Goal: Task Accomplishment & Management: Manage account settings

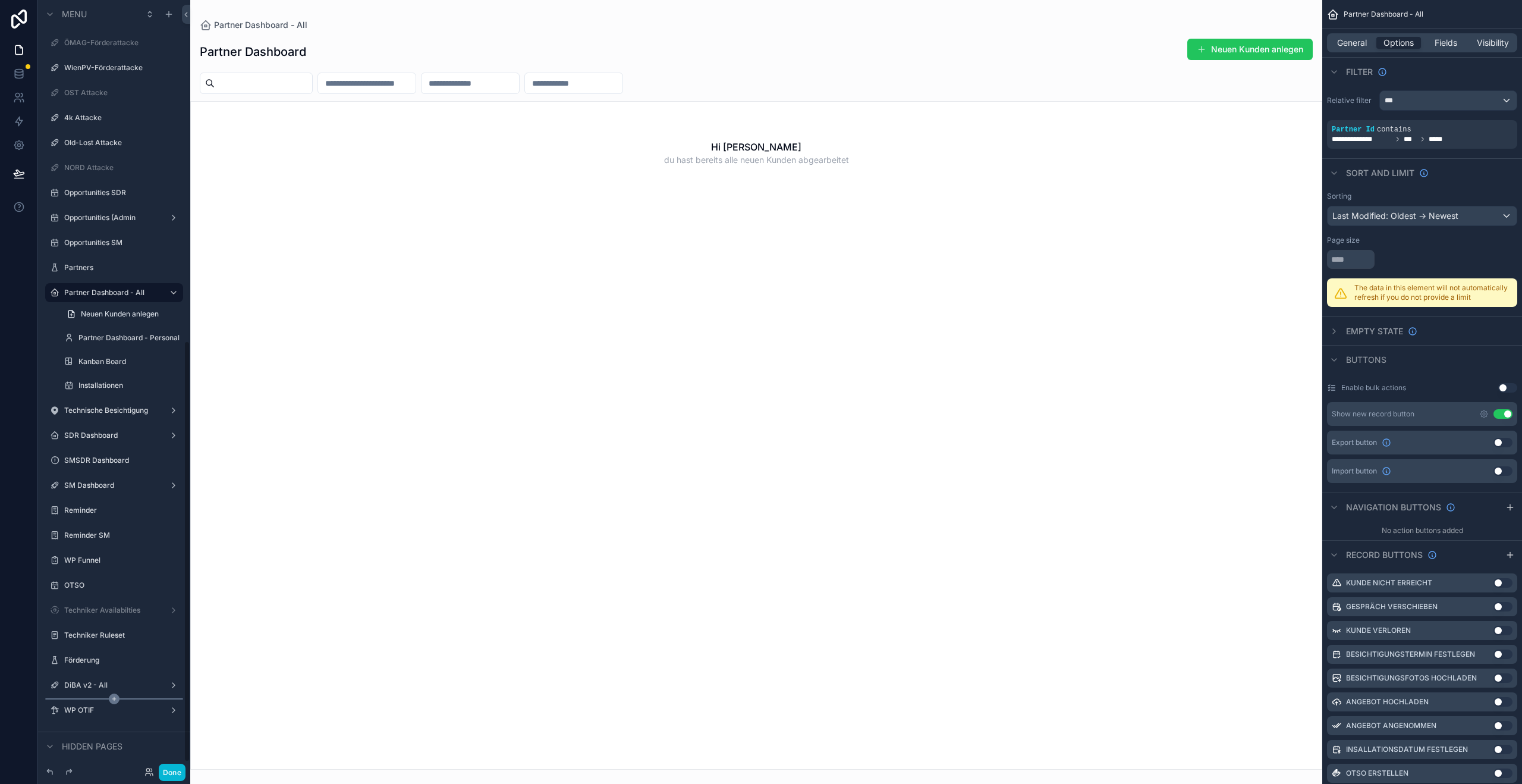
scroll to position [623, 0]
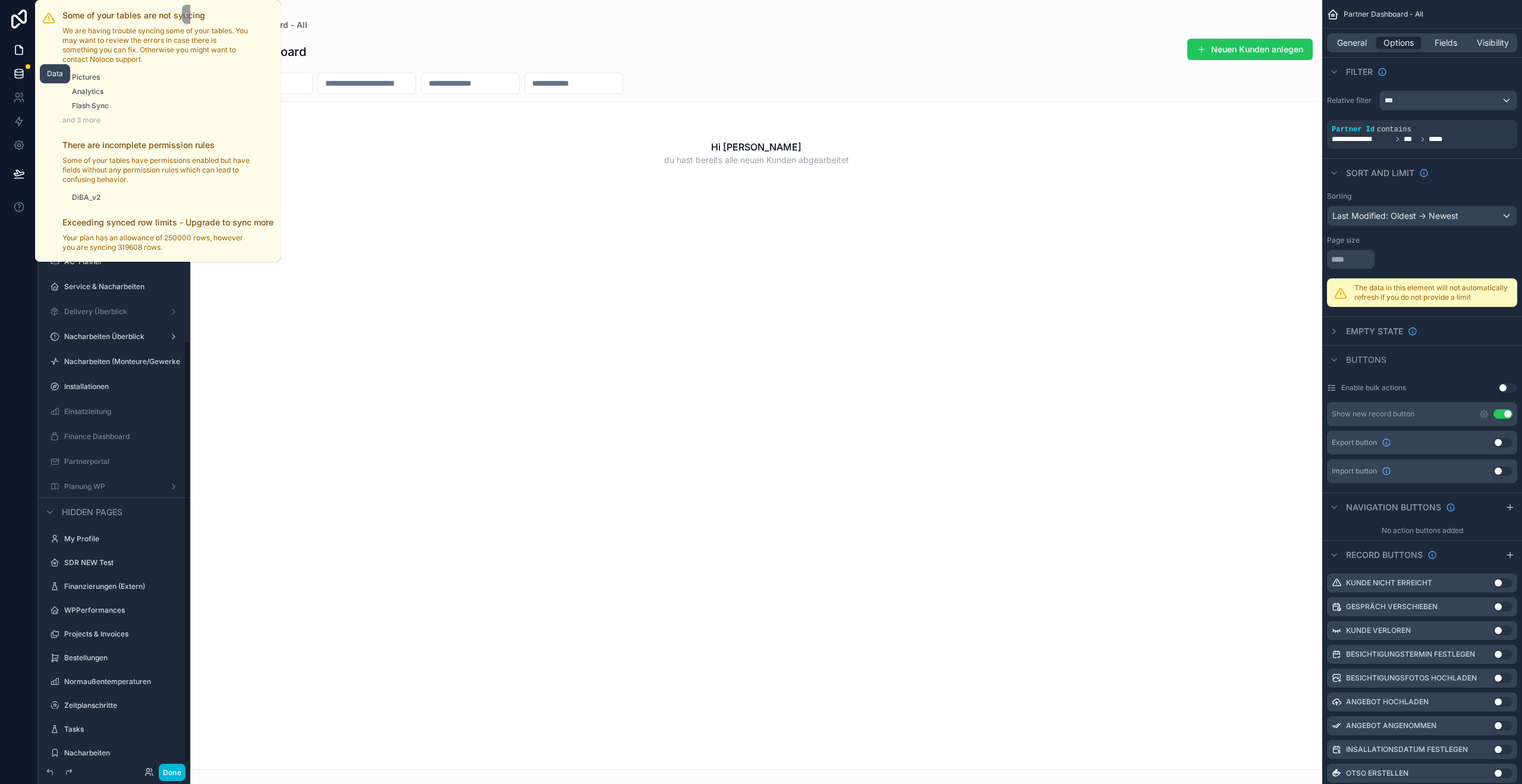
click at [29, 68] on div at bounding box center [27, 67] width 4 height 4
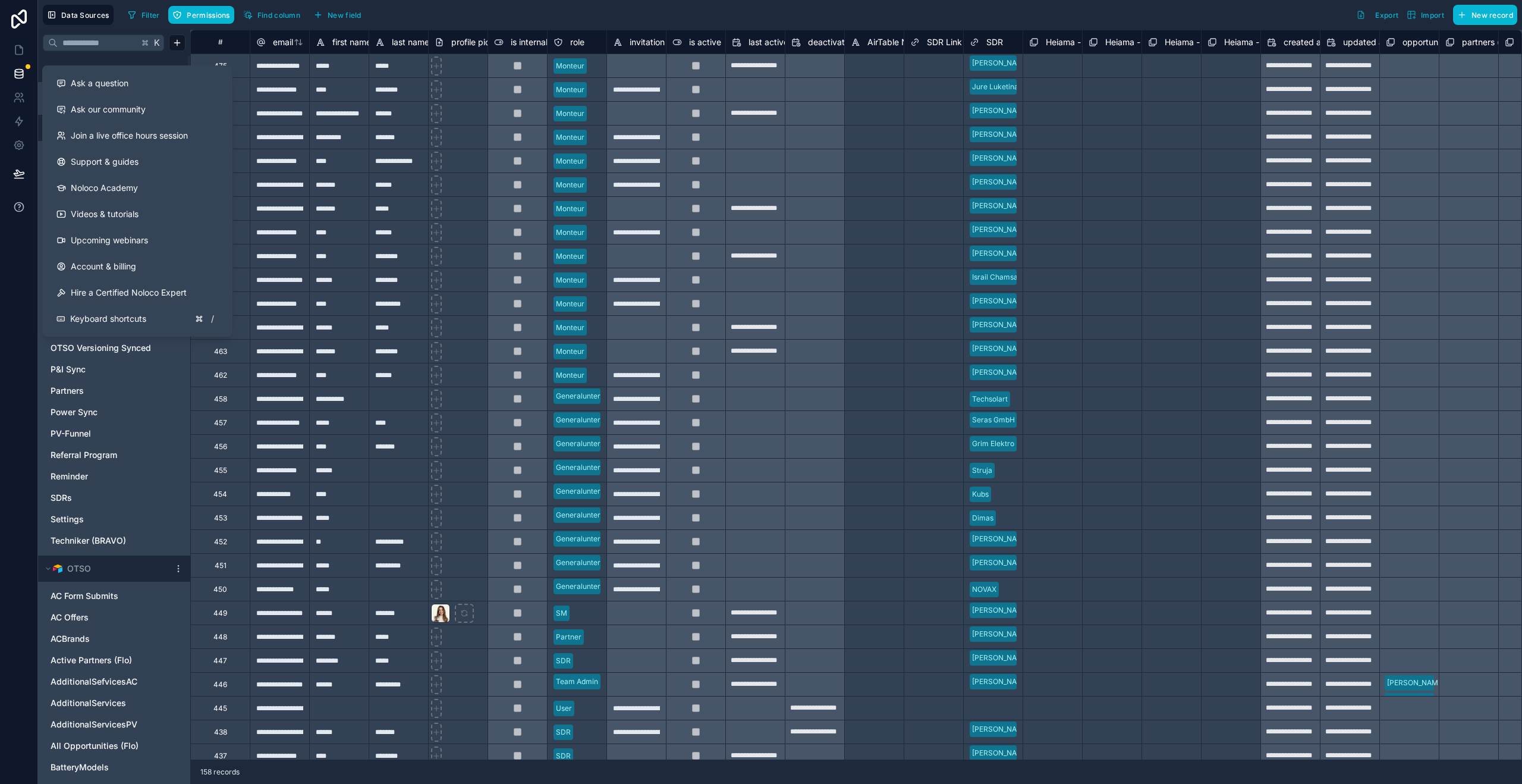
click at [25, 205] on button at bounding box center [19, 206] width 37 height 33
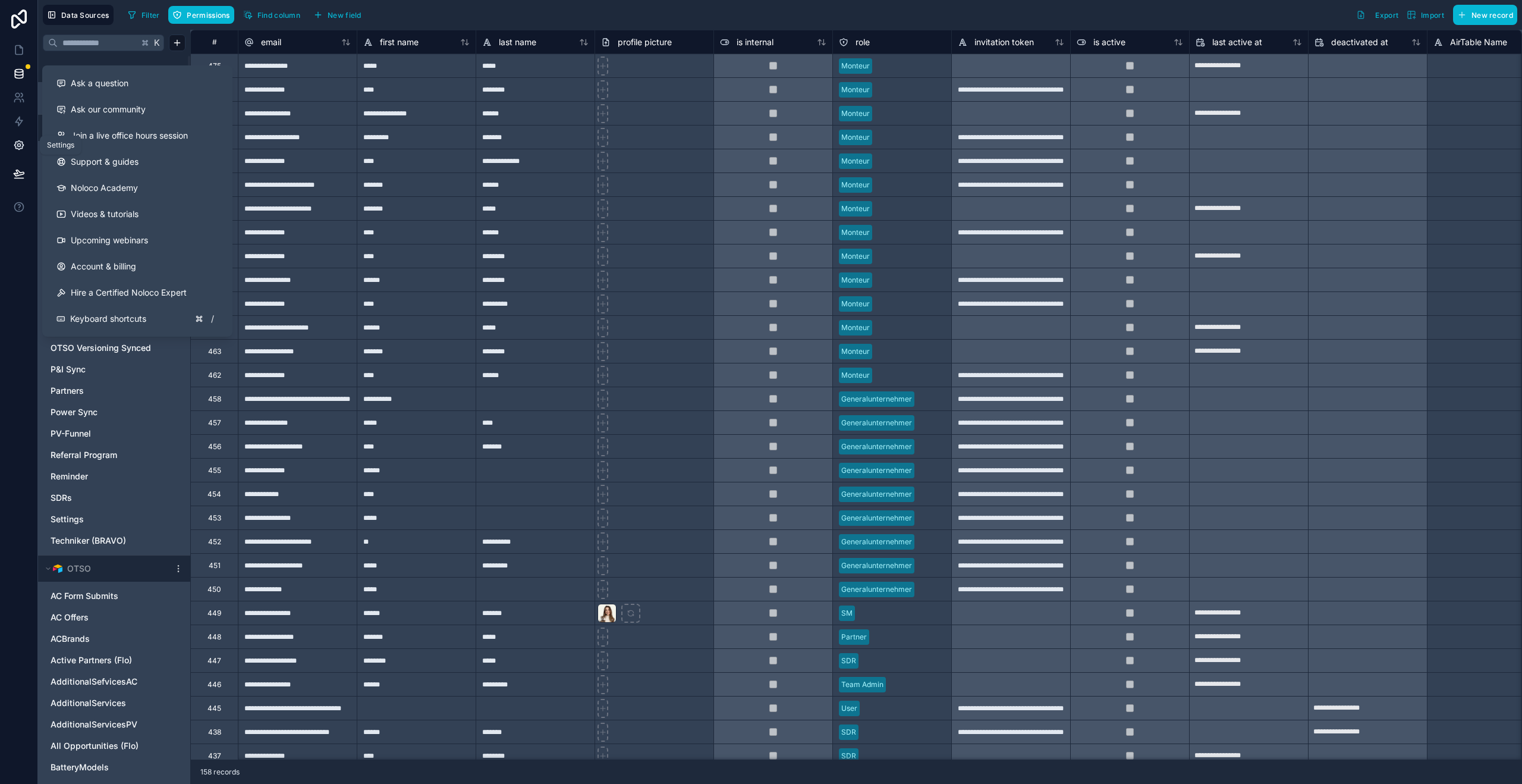
click at [16, 151] on icon at bounding box center [19, 145] width 12 height 12
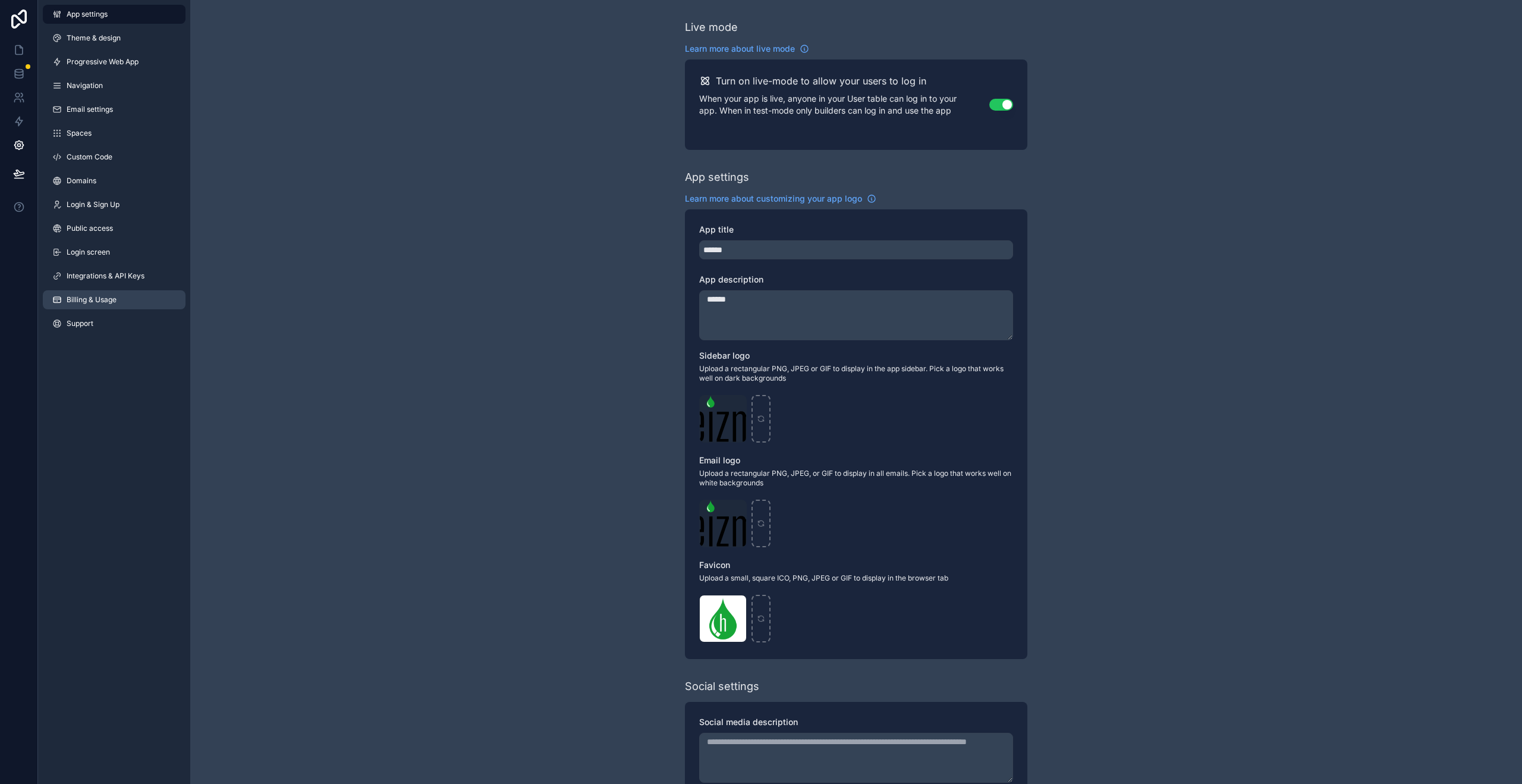
click at [83, 299] on span "Billing & Usage" at bounding box center [91, 299] width 50 height 10
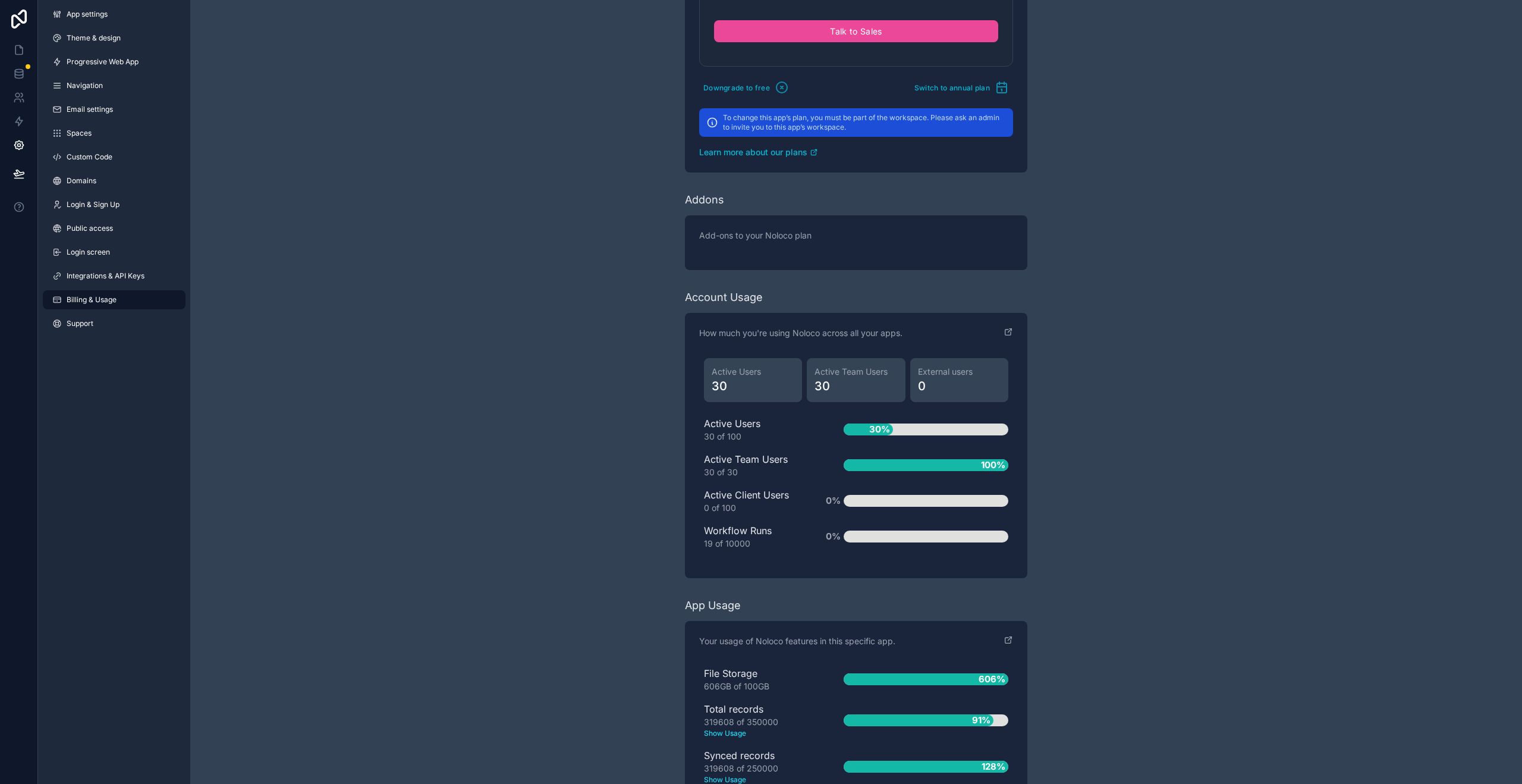
scroll to position [1206, 0]
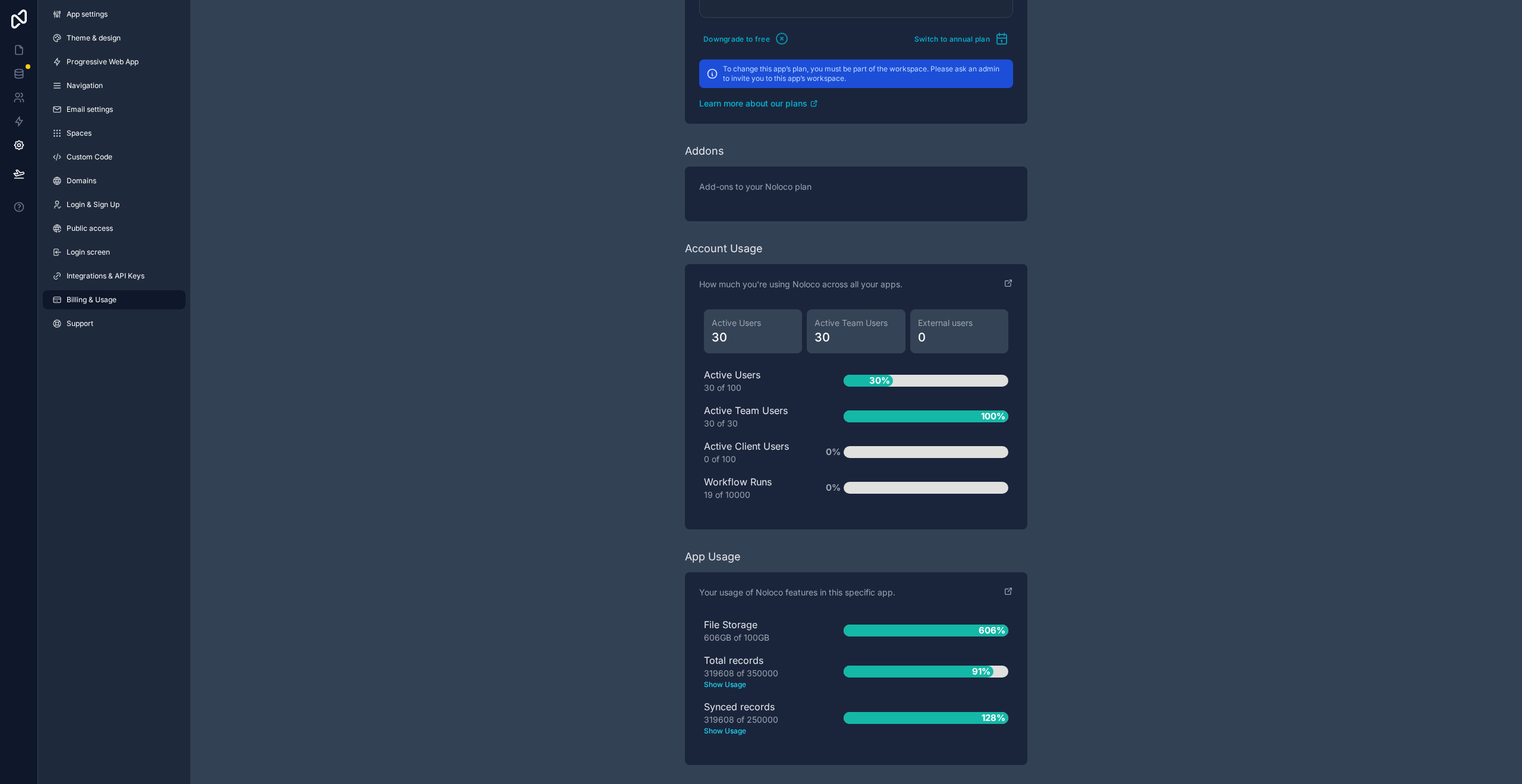
click at [746, 623] on div "File Storage 606GB of 100GB" at bounding box center [754, 630] width 102 height 26
click at [22, 79] on icon at bounding box center [19, 74] width 12 height 12
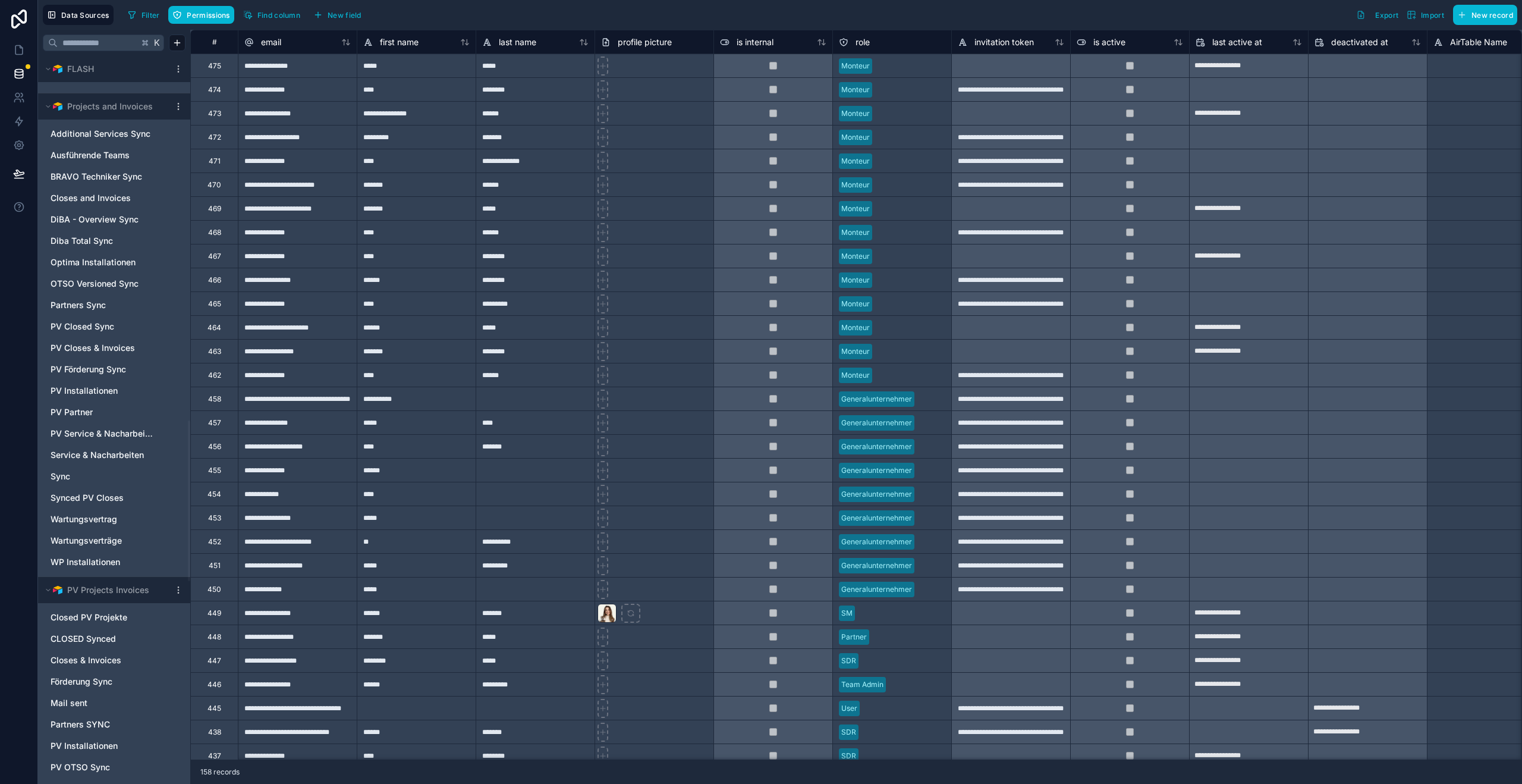
scroll to position [2572, 0]
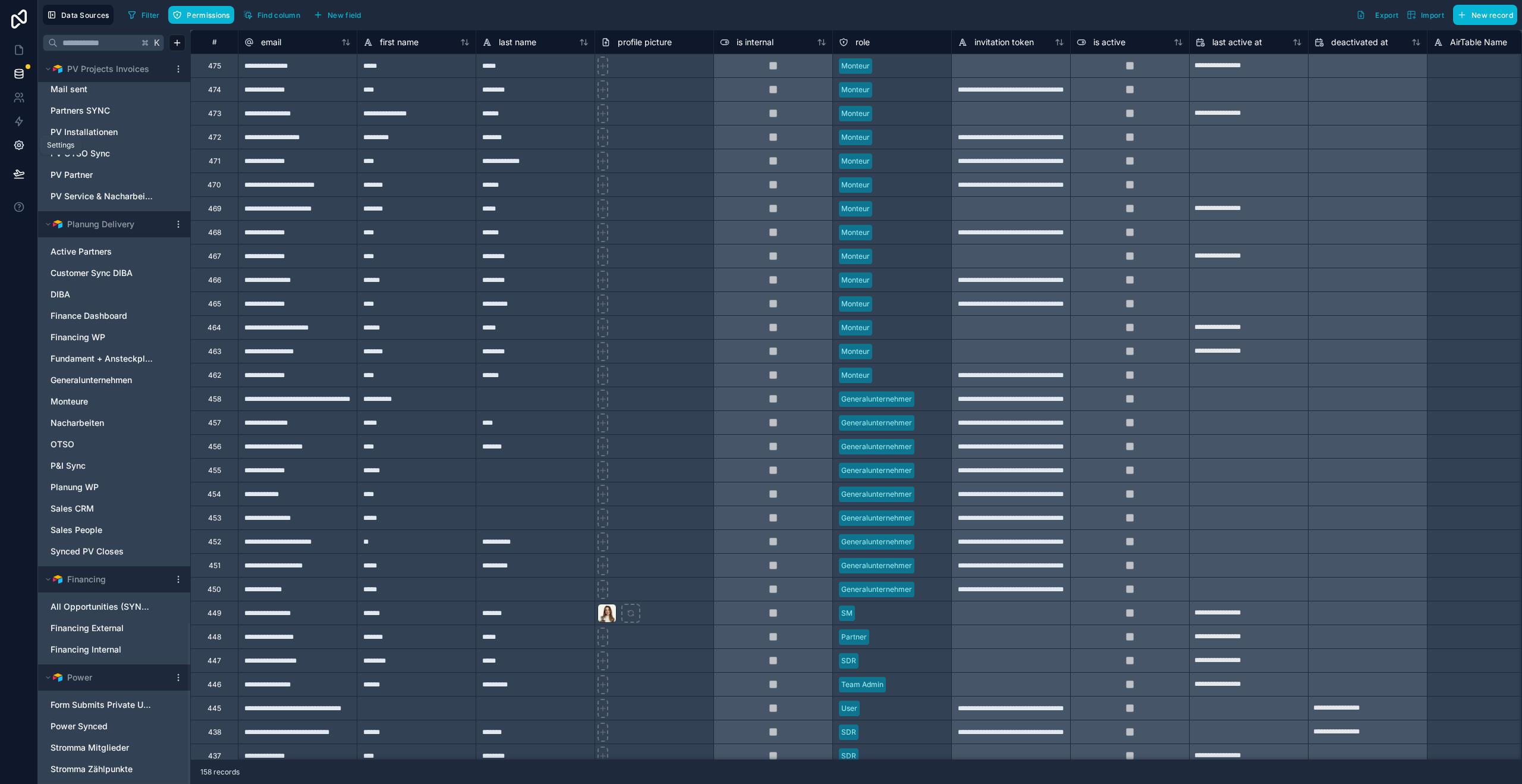
click at [24, 149] on icon at bounding box center [19, 145] width 12 height 12
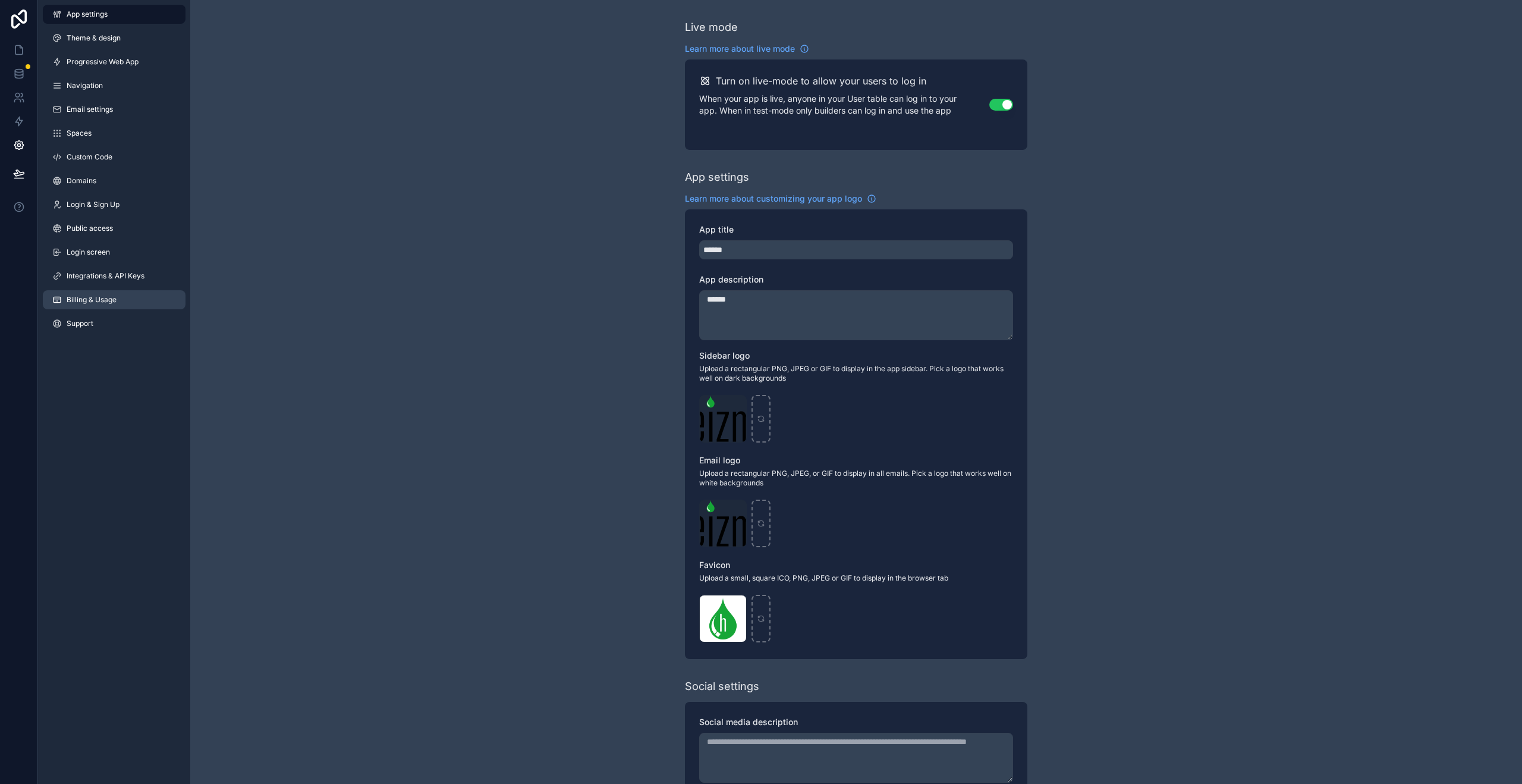
click at [100, 301] on span "Billing & Usage" at bounding box center [91, 299] width 50 height 10
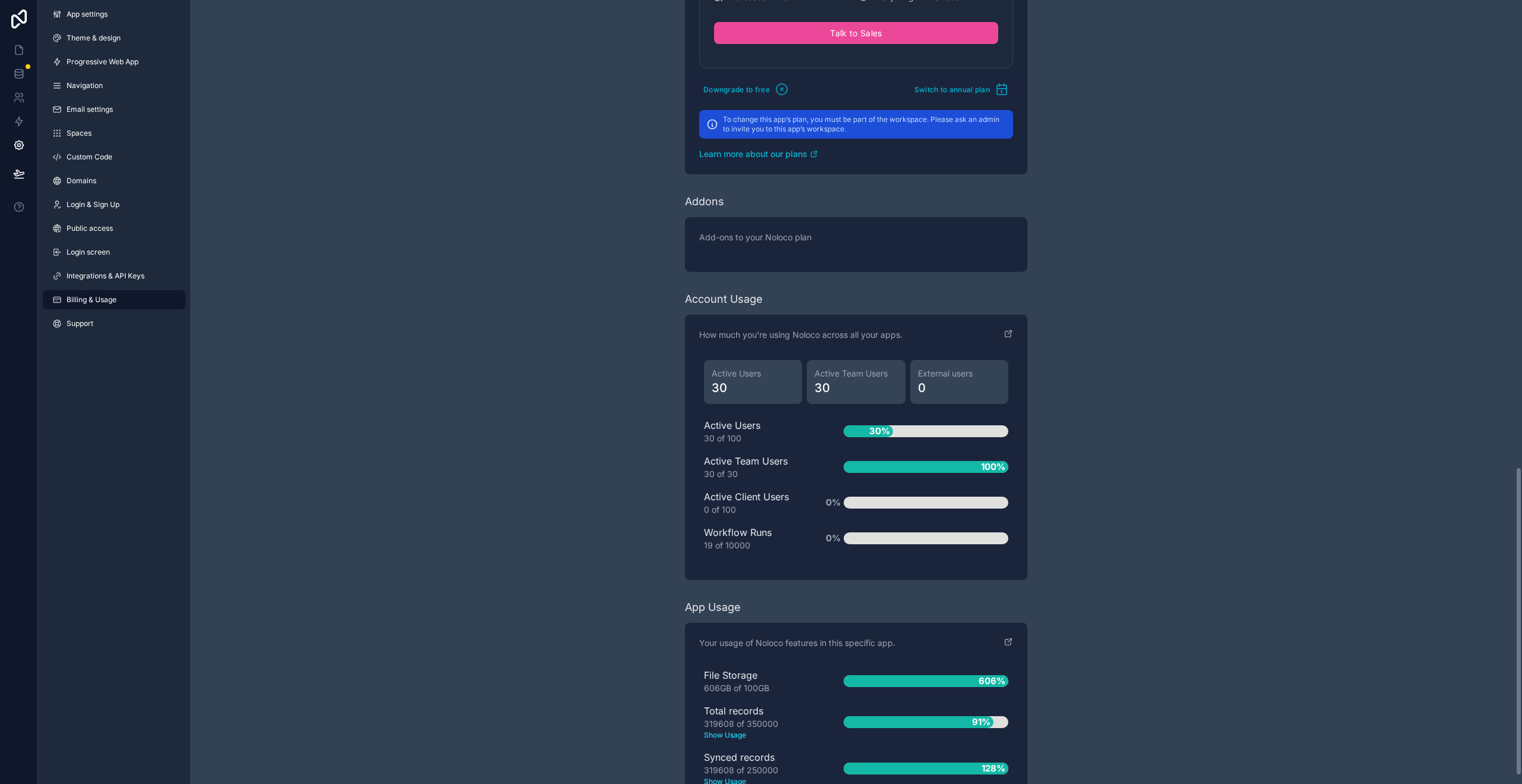
scroll to position [1206, 0]
